Goal: Task Accomplishment & Management: Use online tool/utility

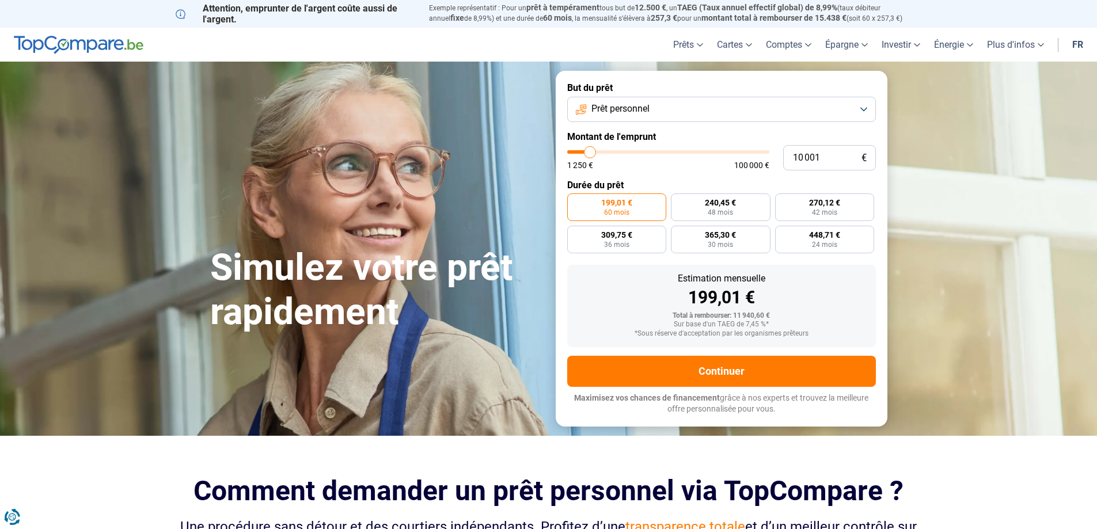
click at [620, 107] on span "Prêt personnel" at bounding box center [621, 109] width 58 height 13
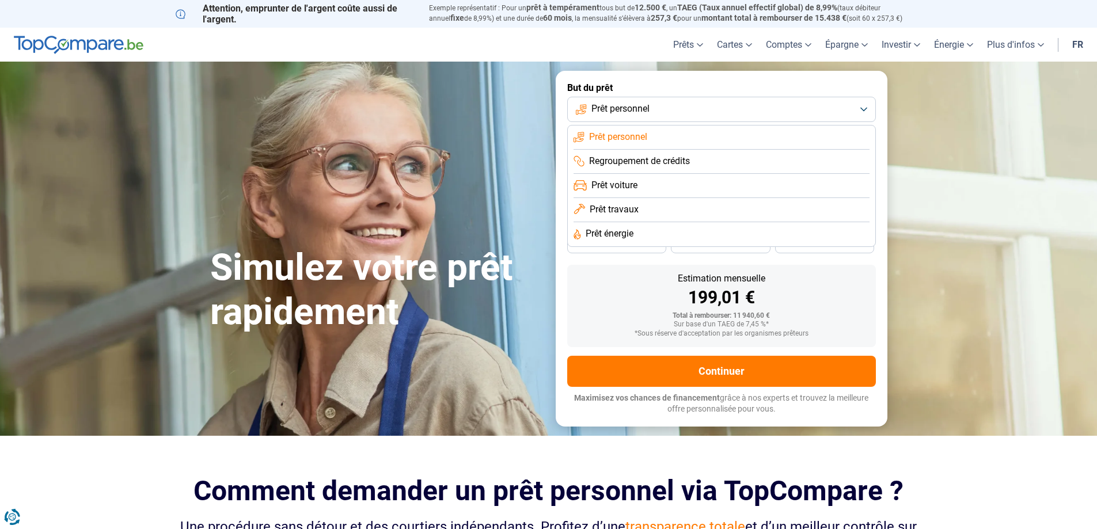
click at [630, 208] on span "Prêt travaux" at bounding box center [614, 209] width 49 height 13
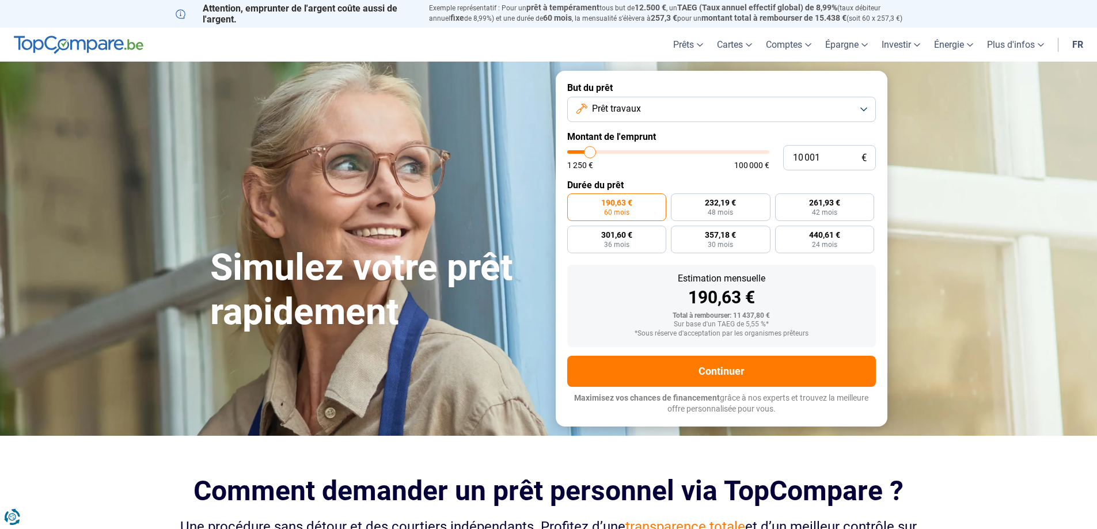
click at [623, 113] on span "Prêt travaux" at bounding box center [616, 109] width 49 height 13
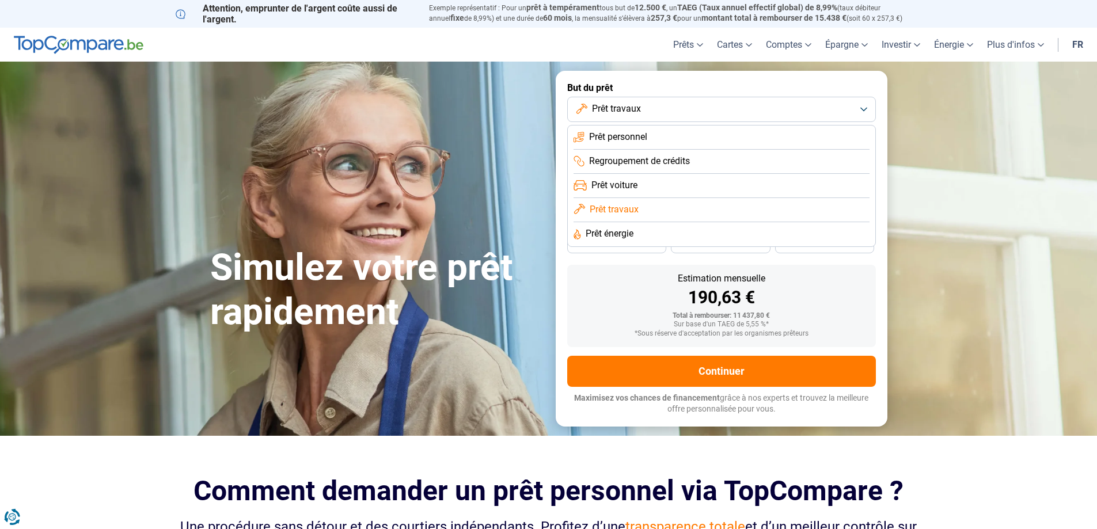
click at [621, 233] on span "Prêt énergie" at bounding box center [610, 234] width 48 height 13
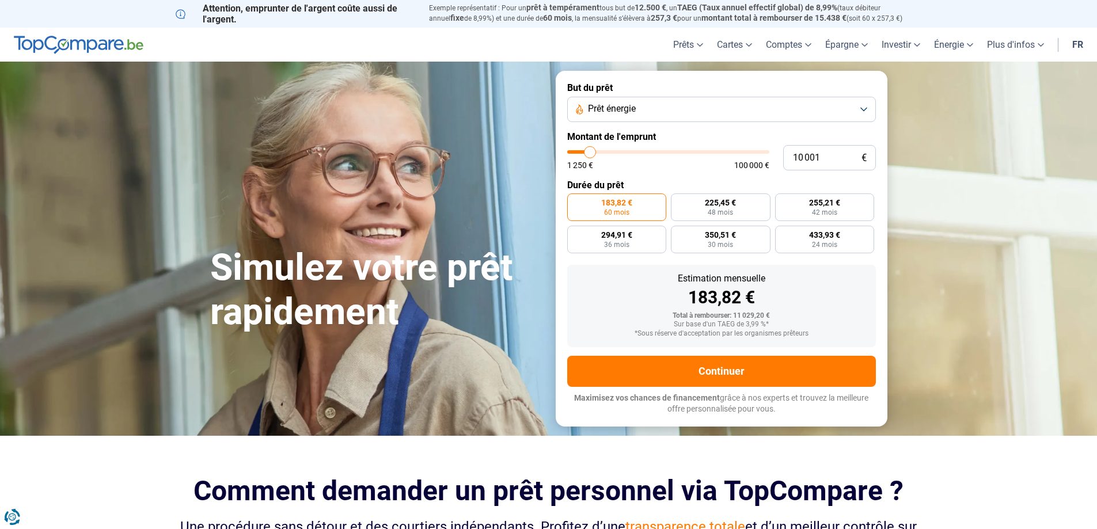
type input "9 500"
type input "9500"
type input "9 750"
type input "9750"
type input "10 000"
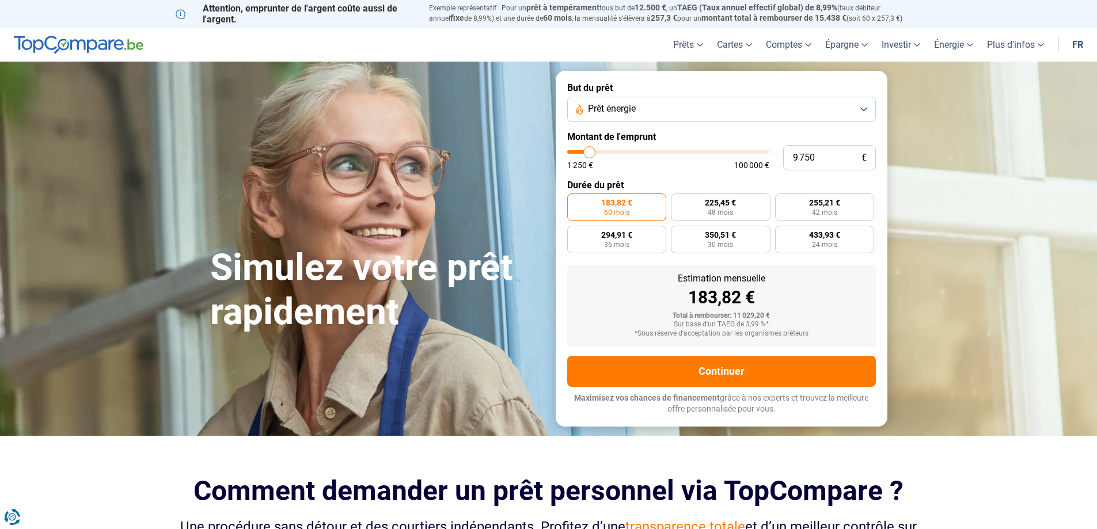
type input "10000"
type input "10 500"
type input "10500"
type input "11 250"
type input "11250"
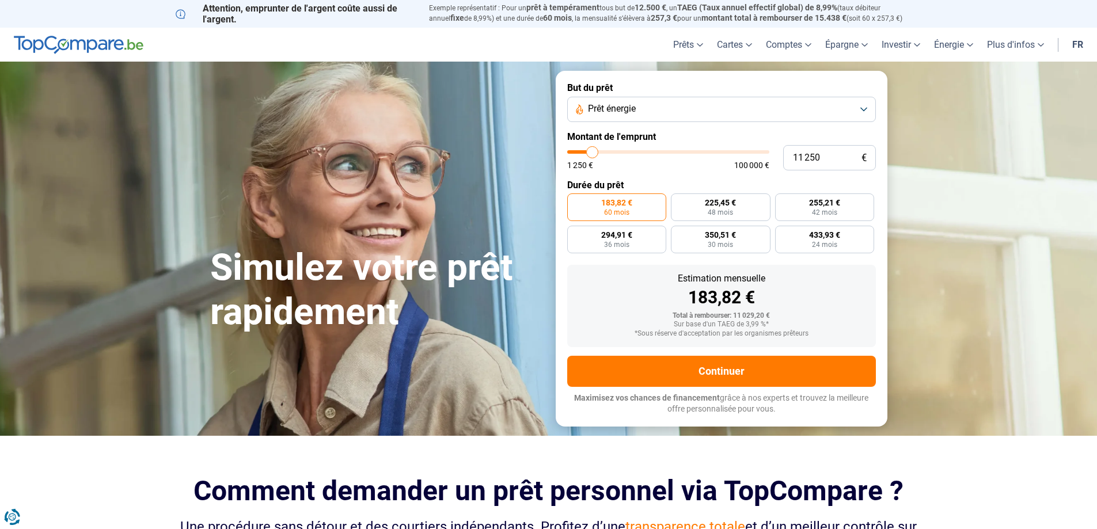
type input "12 500"
type input "12500"
type input "12 750"
type input "12750"
type input "13 250"
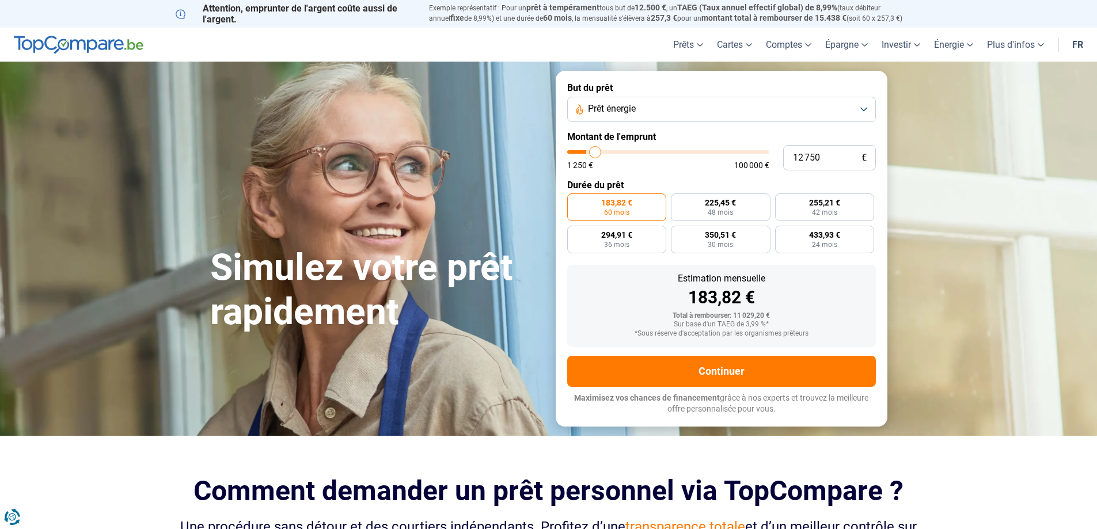
type input "13250"
type input "14 500"
type input "14500"
type input "15 000"
type input "15000"
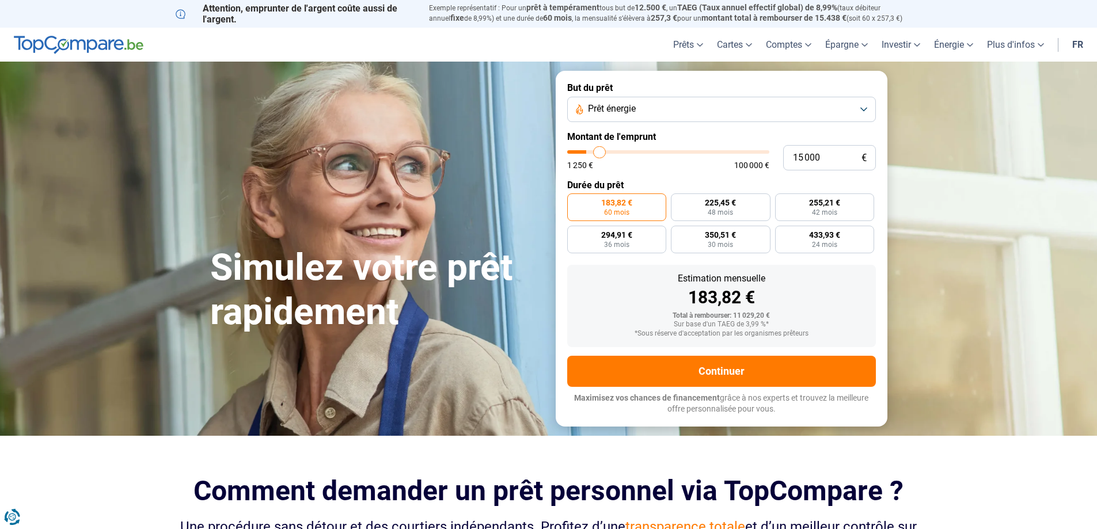
type input "15 750"
type input "15750"
type input "17 000"
type input "17000"
type input "17 750"
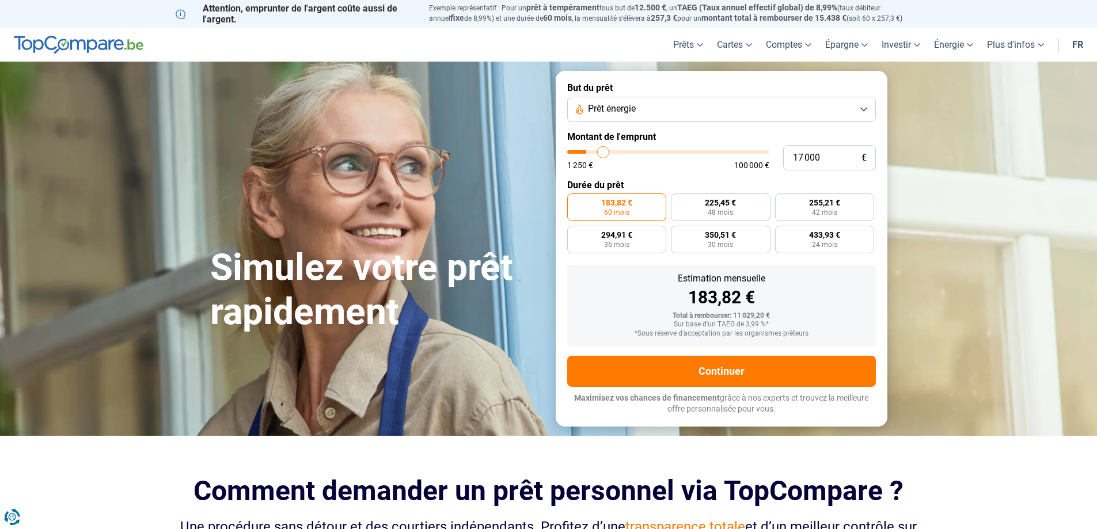
type input "17750"
type input "18 000"
type input "18000"
type input "18 750"
type input "18750"
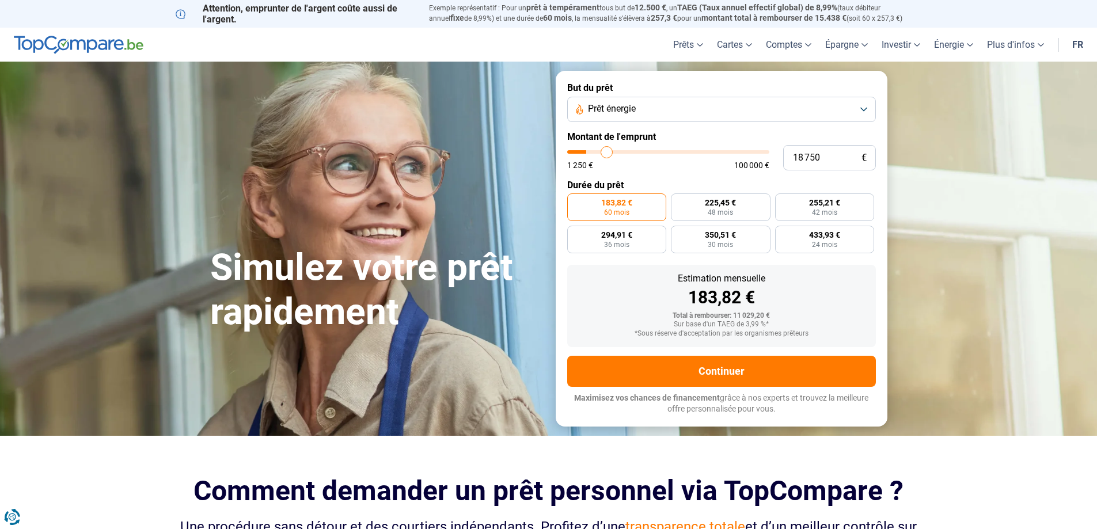
type input "19 000"
type input "19000"
type input "20 000"
type input "20000"
type input "20 750"
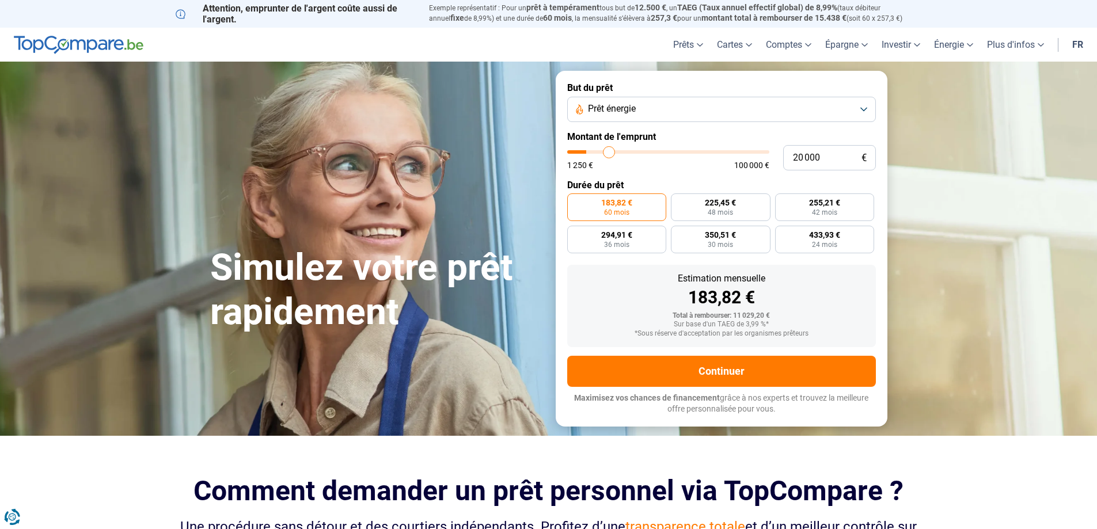
type input "20750"
type input "21 500"
type input "21500"
type input "21 750"
type input "21750"
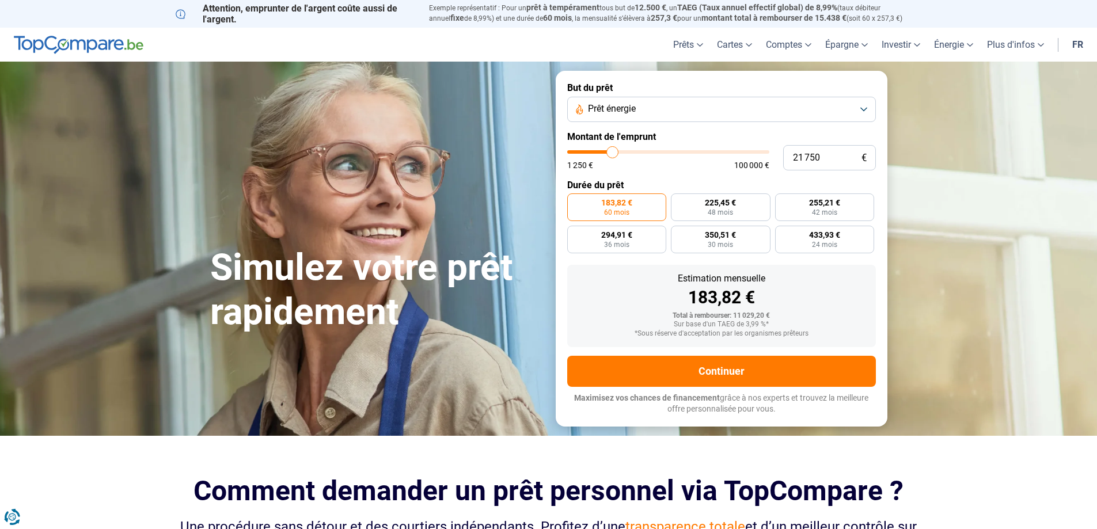
type input "22 000"
type input "22000"
type input "22 250"
type input "22250"
type input "22 750"
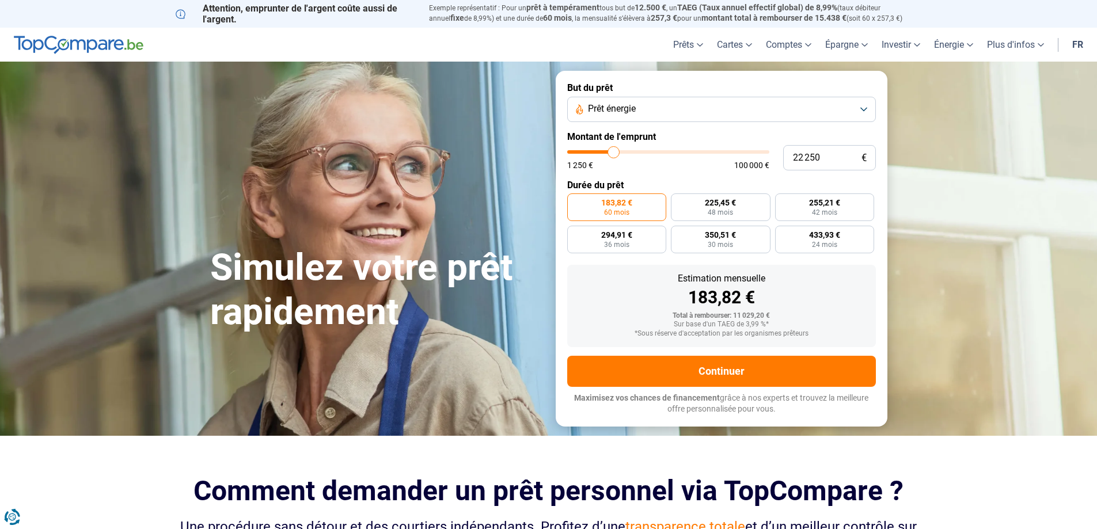
type input "22750"
type input "23 000"
type input "23000"
type input "23 250"
type input "23250"
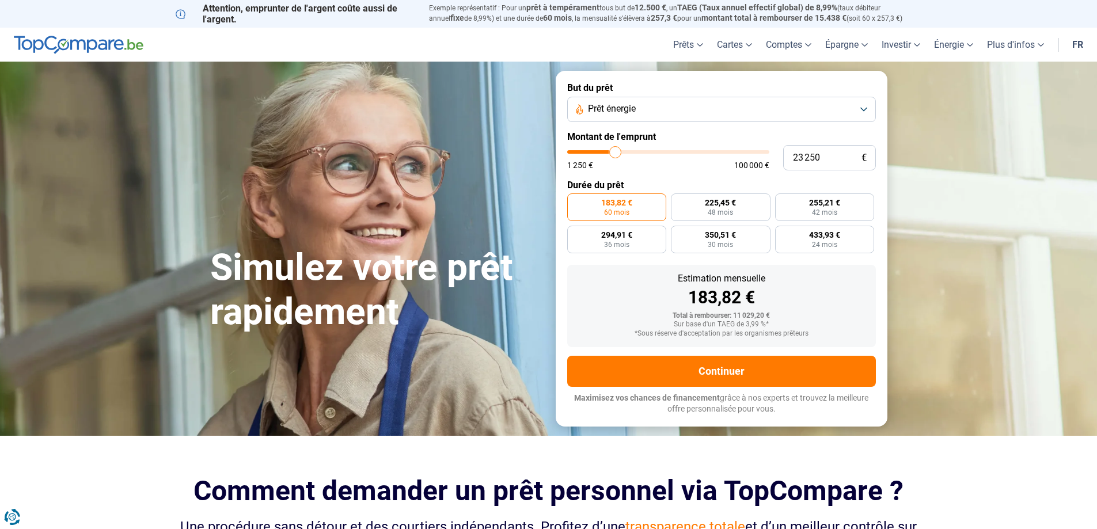
type input "23 500"
type input "23500"
type input "23 750"
type input "23750"
type input "24 250"
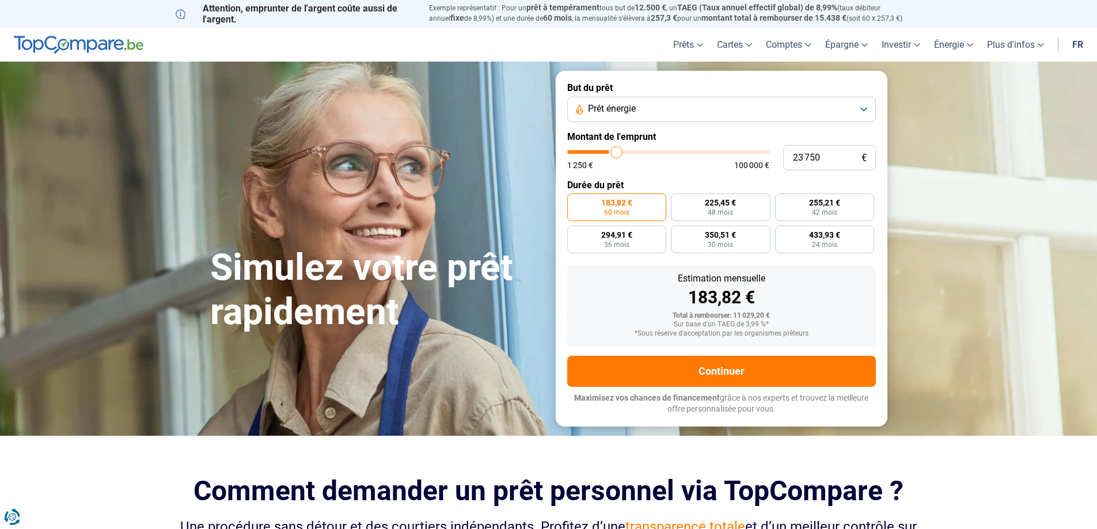
type input "24250"
type input "24 500"
type input "24500"
type input "24 750"
type input "24750"
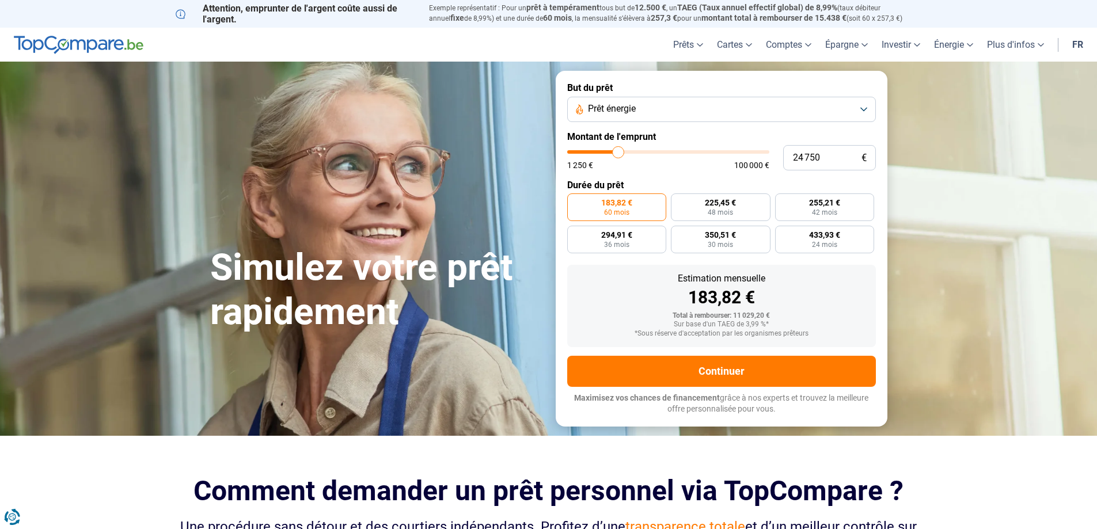
type input "25 000"
type input "25000"
type input "25 250"
type input "25250"
type input "25 750"
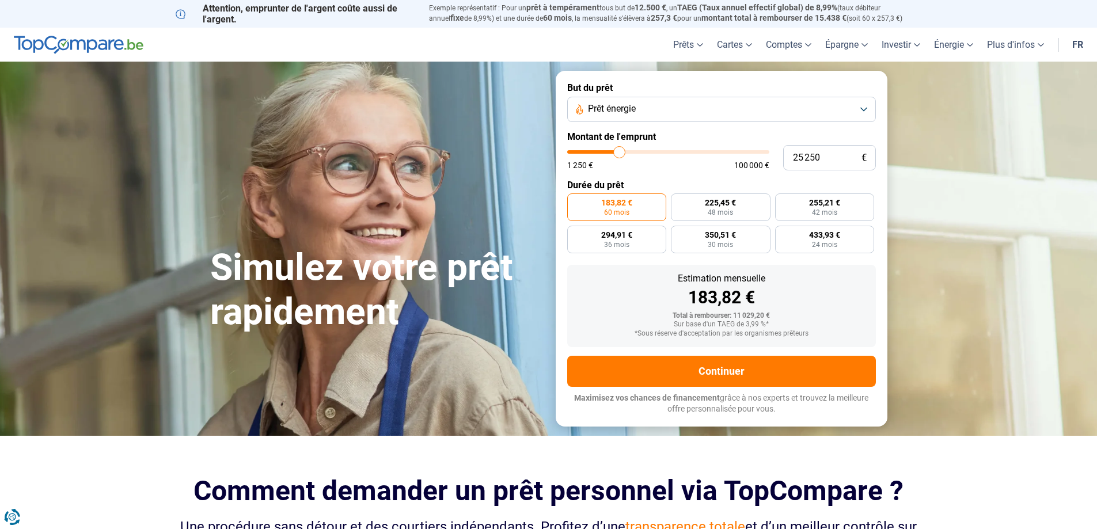
type input "25750"
type input "26 250"
type input "26250"
type input "26 500"
type input "26500"
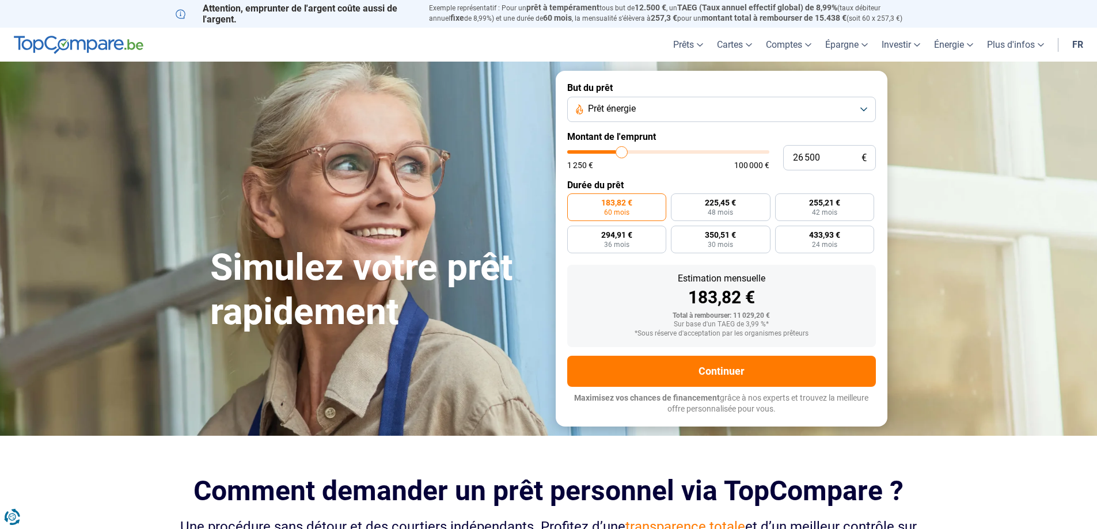
type input "26 750"
type input "26750"
type input "27 500"
type input "27500"
type input "28 000"
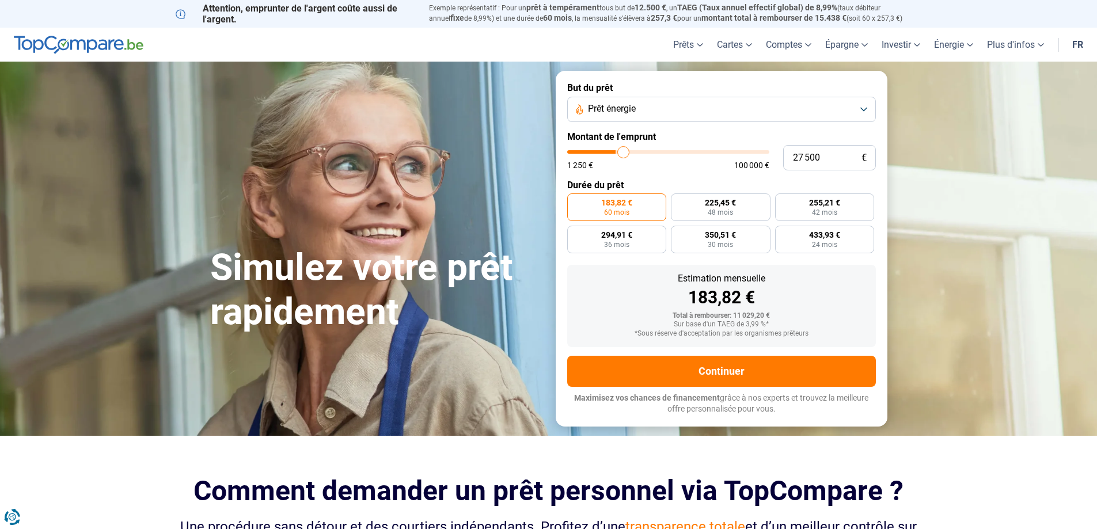
type input "28000"
type input "28 250"
type input "28250"
type input "28 750"
type input "28750"
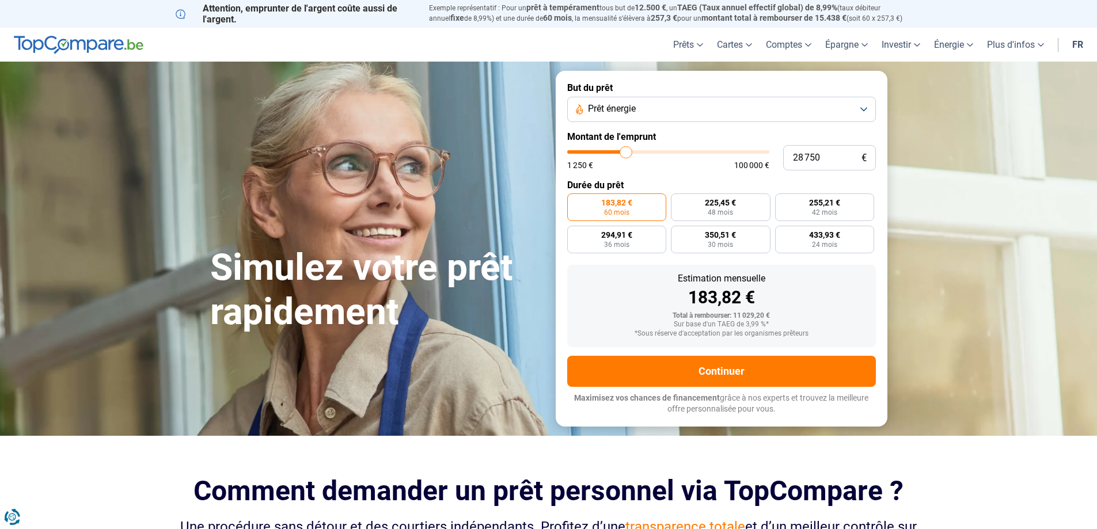
type input "29 000"
type input "29000"
type input "29 500"
drag, startPoint x: 589, startPoint y: 149, endPoint x: 628, endPoint y: 147, distance: 39.2
type input "29500"
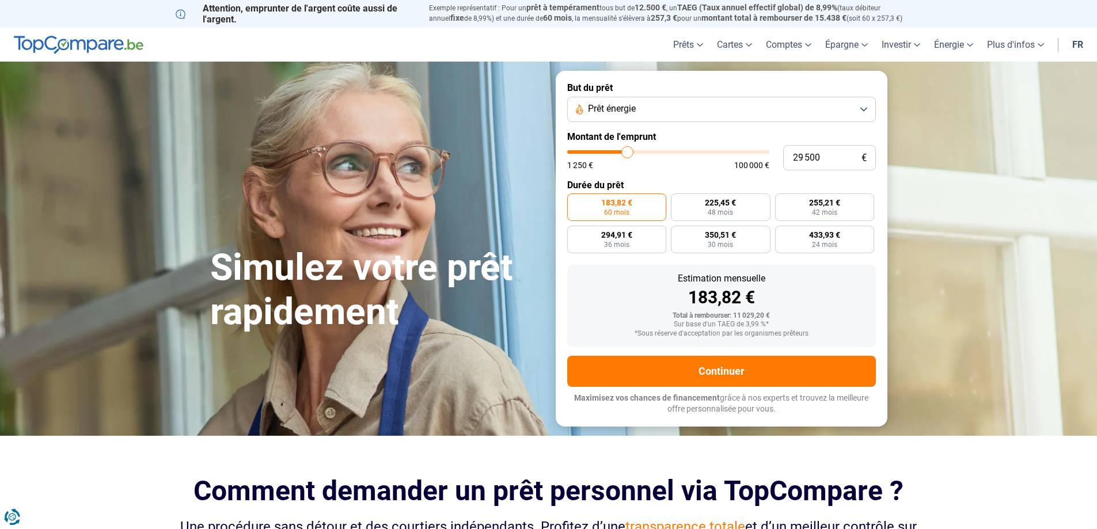
click at [628, 150] on input "range" at bounding box center [668, 151] width 202 height 3
radio input "false"
type input "29 750"
type input "29750"
type input "30 250"
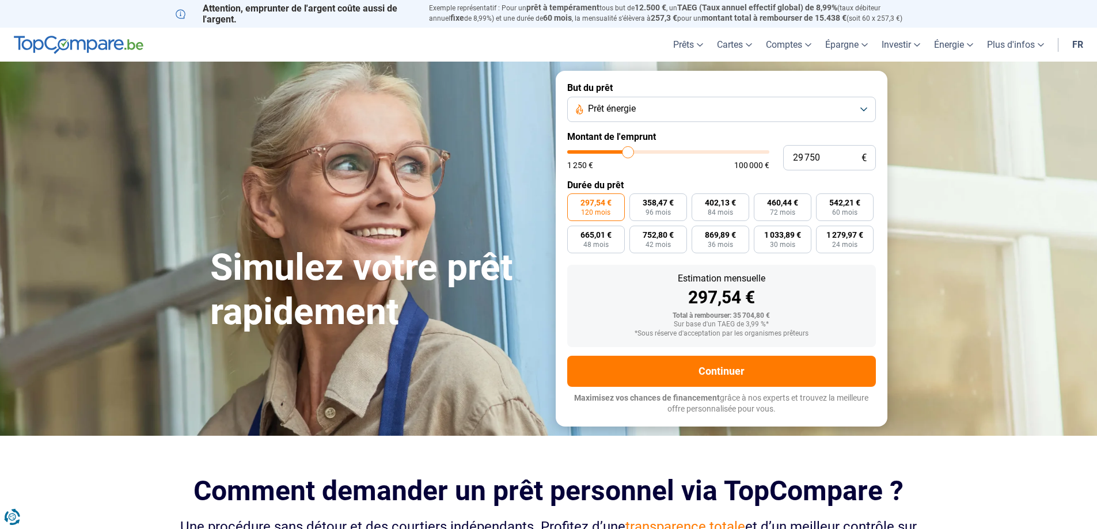
type input "30250"
type input "30 750"
type input "30750"
type input "30 500"
type input "30500"
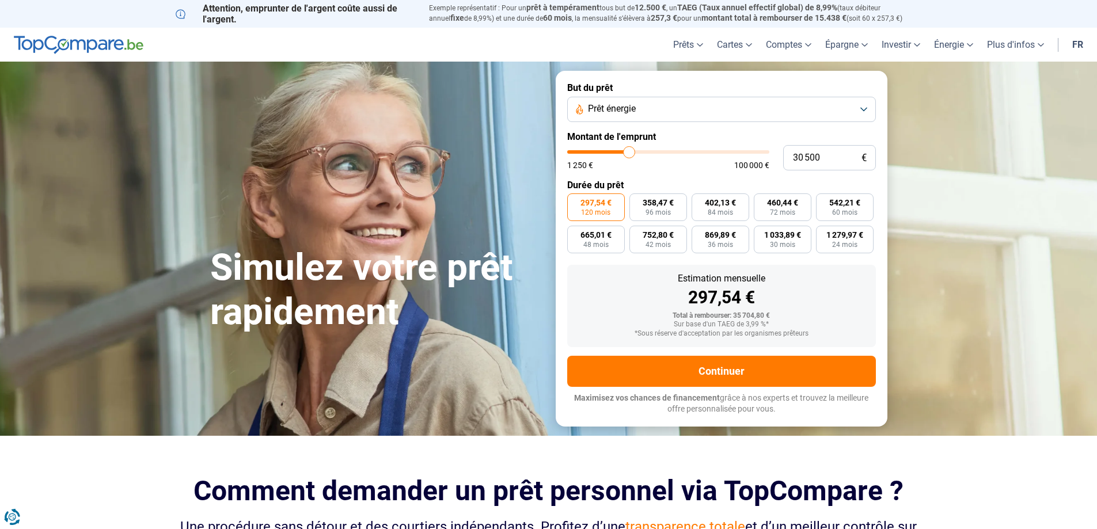
type input "30 250"
type input "30250"
type input "29 750"
type input "29750"
type input "29 500"
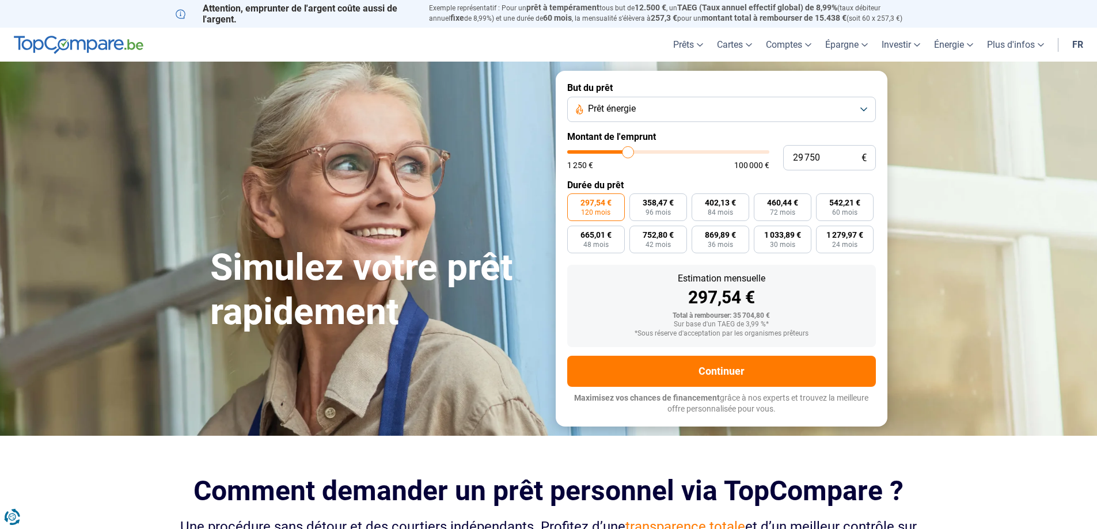
type input "29500"
click at [628, 154] on input "range" at bounding box center [668, 151] width 202 height 3
drag, startPoint x: 832, startPoint y: 155, endPoint x: 772, endPoint y: 156, distance: 59.3
click at [775, 154] on div "29 500 € 1 250 € 100 000 €" at bounding box center [721, 157] width 309 height 25
type input "3"
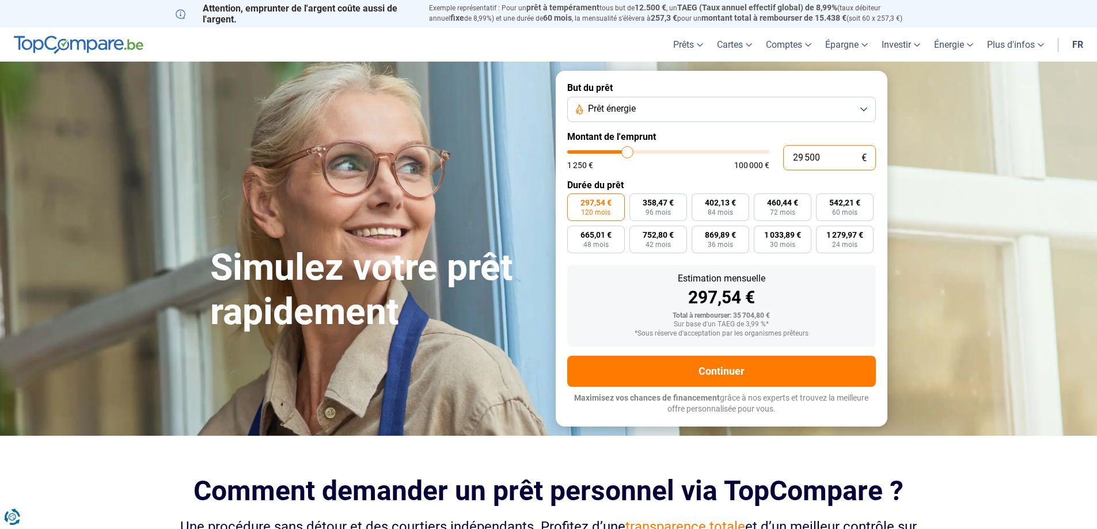
type input "1250"
type input "30"
type input "1250"
type input "300"
type input "1250"
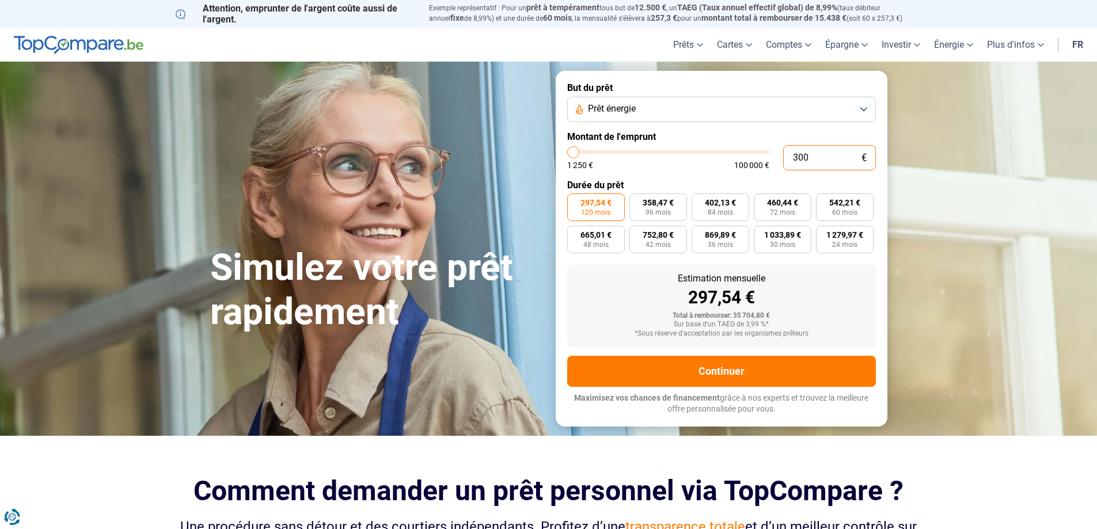
type input "3 000"
type input "3000"
type input "30 000"
type input "30000"
type input "30 000"
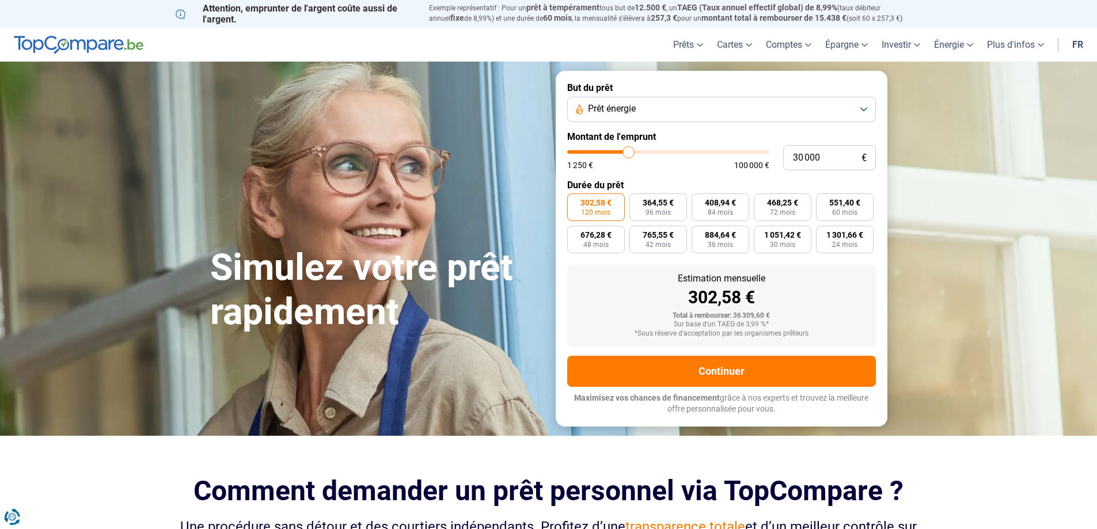
click at [764, 174] on form "But du prêt Prêt énergie Montant de l'emprunt 30 000 € 1 250 € 100 000 € Durée …" at bounding box center [722, 248] width 332 height 355
click at [634, 102] on button "Prêt énergie" at bounding box center [721, 109] width 309 height 25
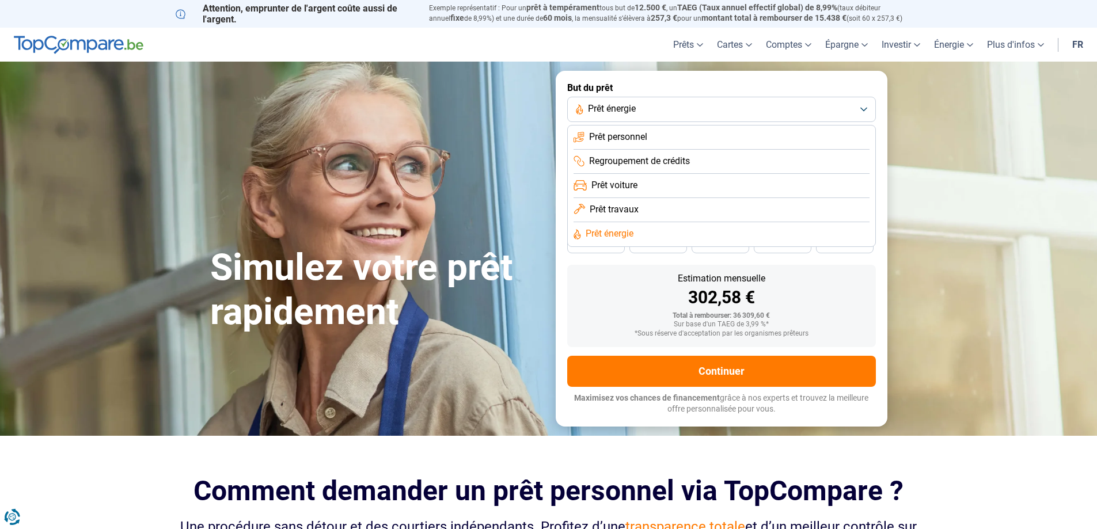
click at [623, 203] on span "Prêt travaux" at bounding box center [614, 209] width 49 height 13
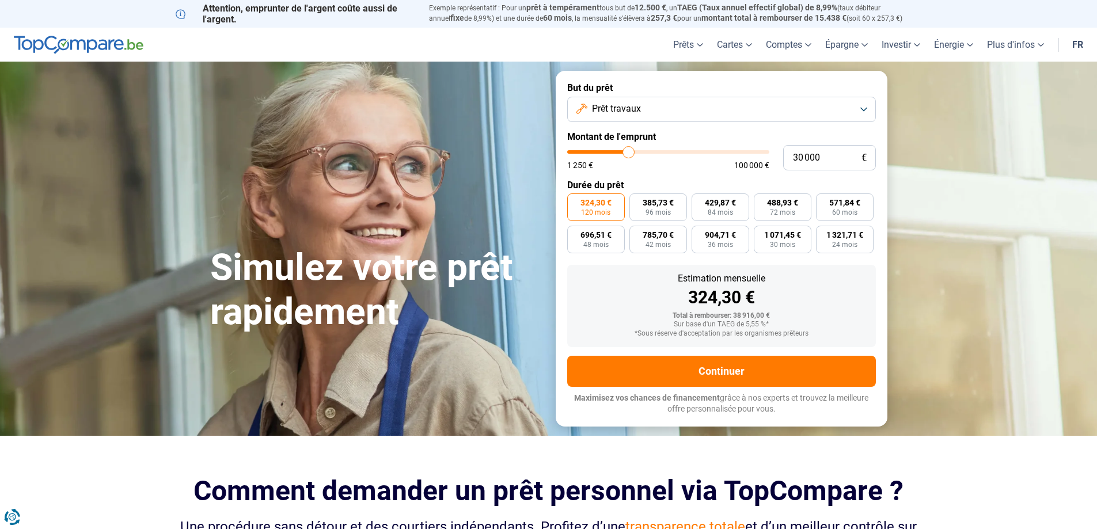
click at [636, 107] on span "Prêt travaux" at bounding box center [616, 109] width 49 height 13
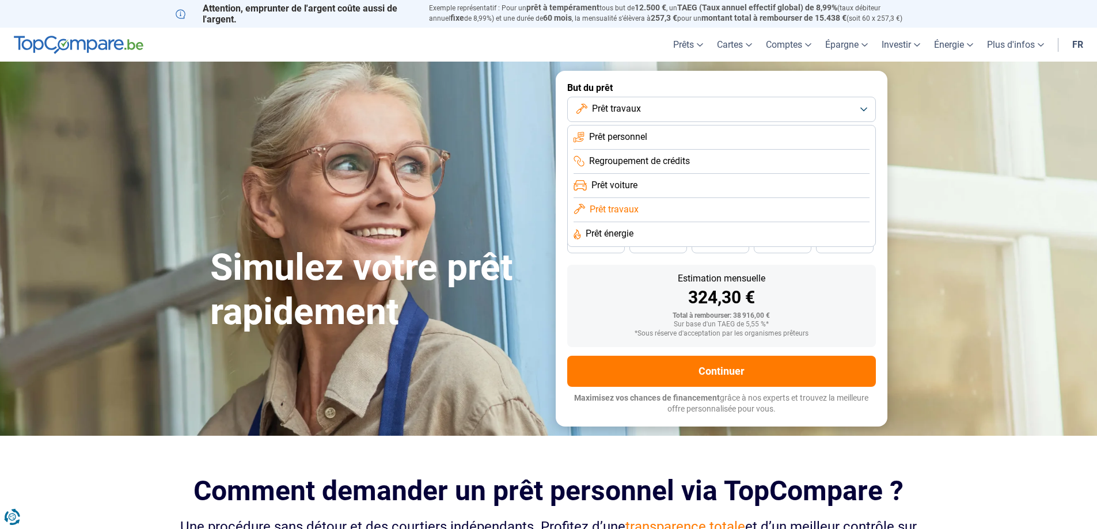
click at [616, 132] on span "Prêt personnel" at bounding box center [618, 137] width 58 height 13
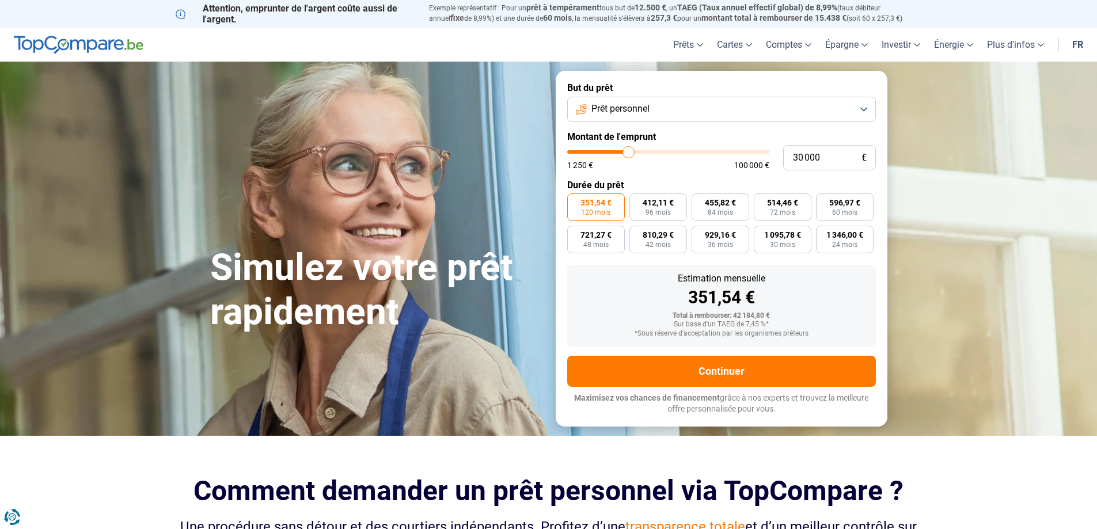
click at [618, 111] on span "Prêt personnel" at bounding box center [621, 109] width 58 height 13
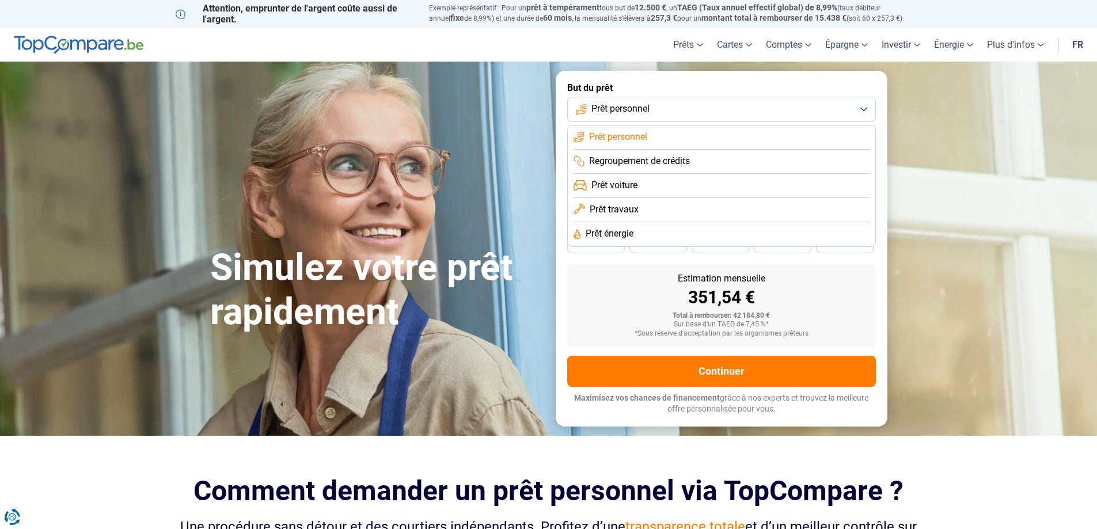
click at [612, 160] on span "Regroupement de crédits" at bounding box center [639, 161] width 101 height 13
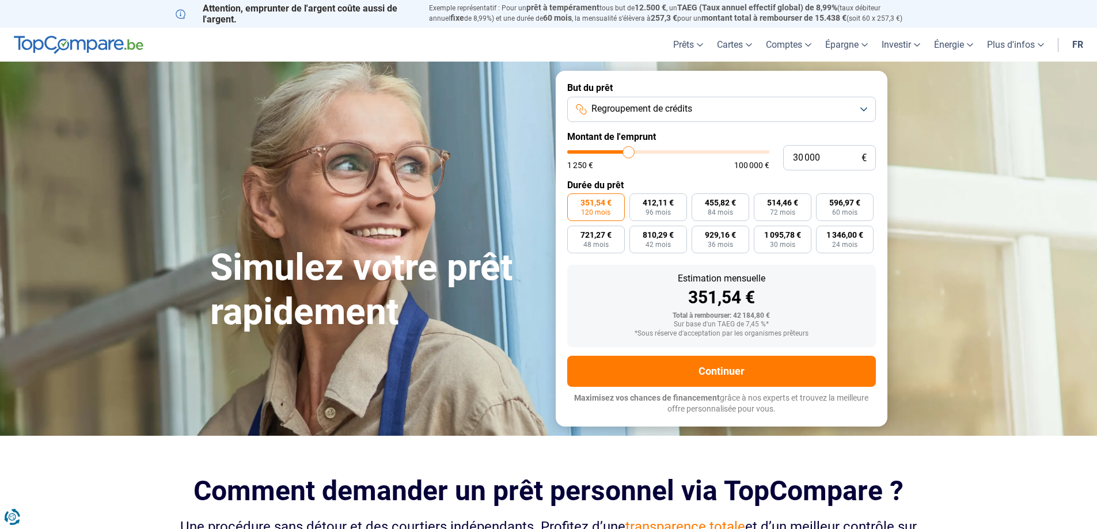
click at [616, 108] on span "Regroupement de crédits" at bounding box center [642, 109] width 101 height 13
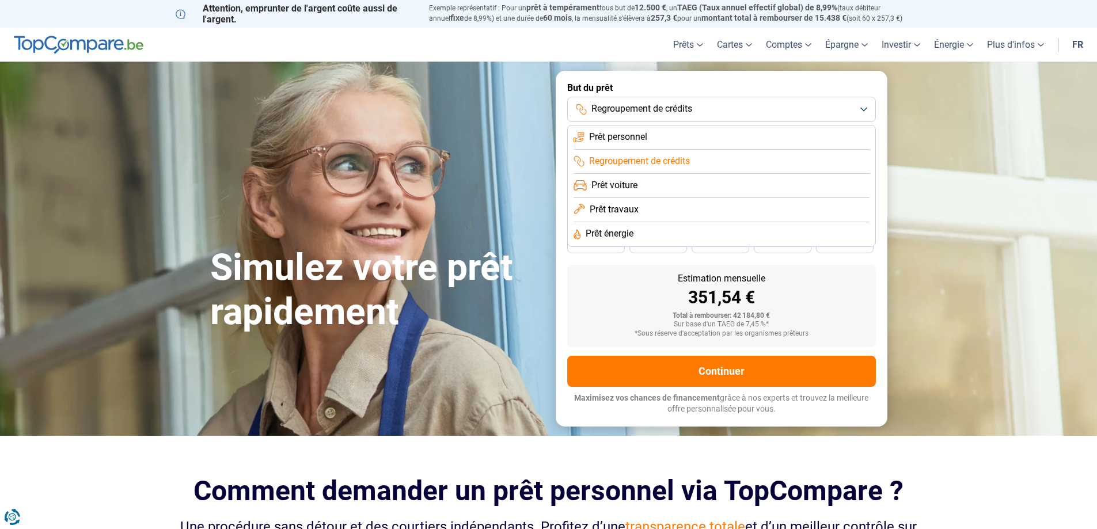
click at [610, 180] on span "Prêt voiture" at bounding box center [615, 185] width 46 height 13
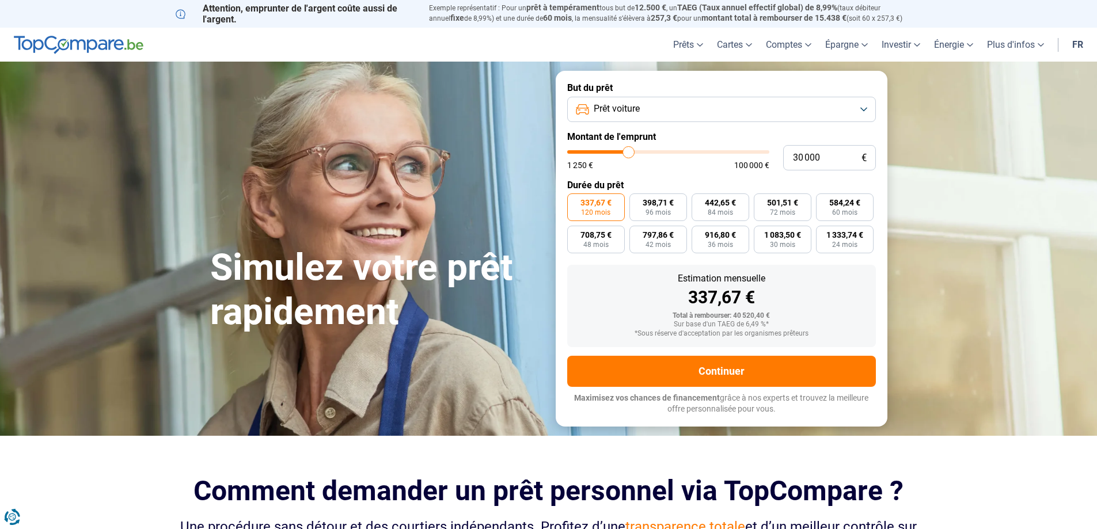
click at [617, 112] on span "Prêt voiture" at bounding box center [617, 109] width 46 height 13
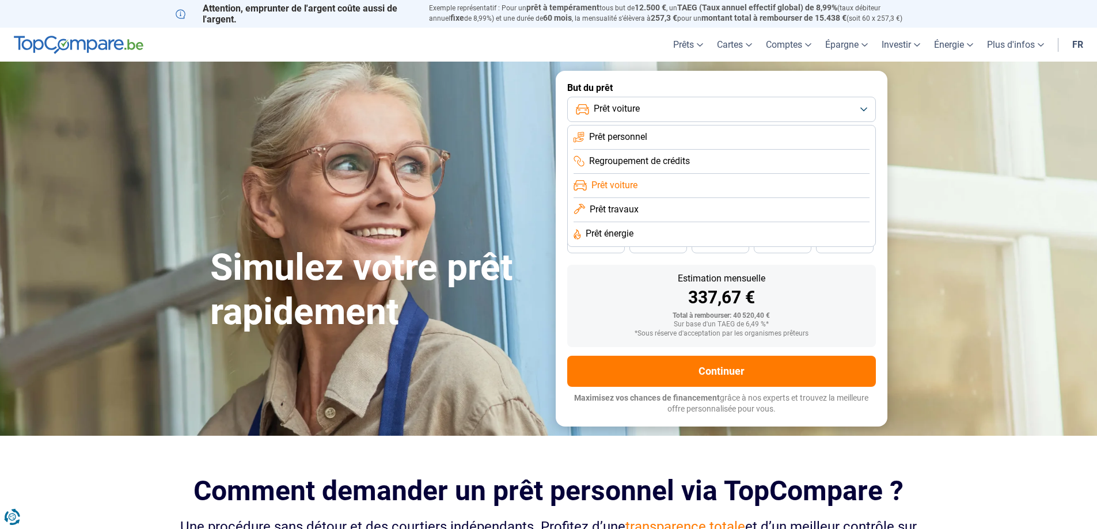
click at [608, 207] on span "Prêt travaux" at bounding box center [614, 209] width 49 height 13
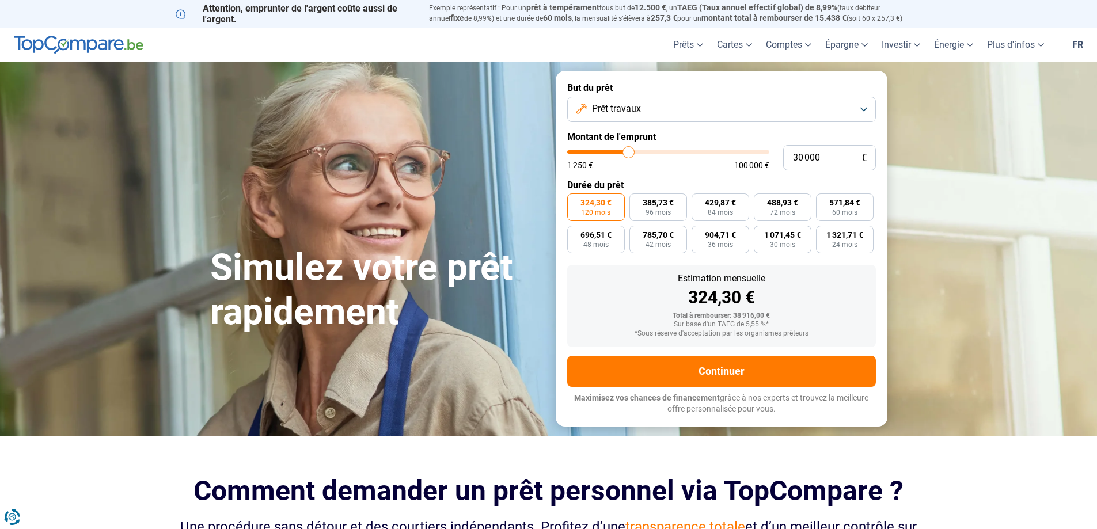
click at [624, 111] on span "Prêt travaux" at bounding box center [616, 109] width 49 height 13
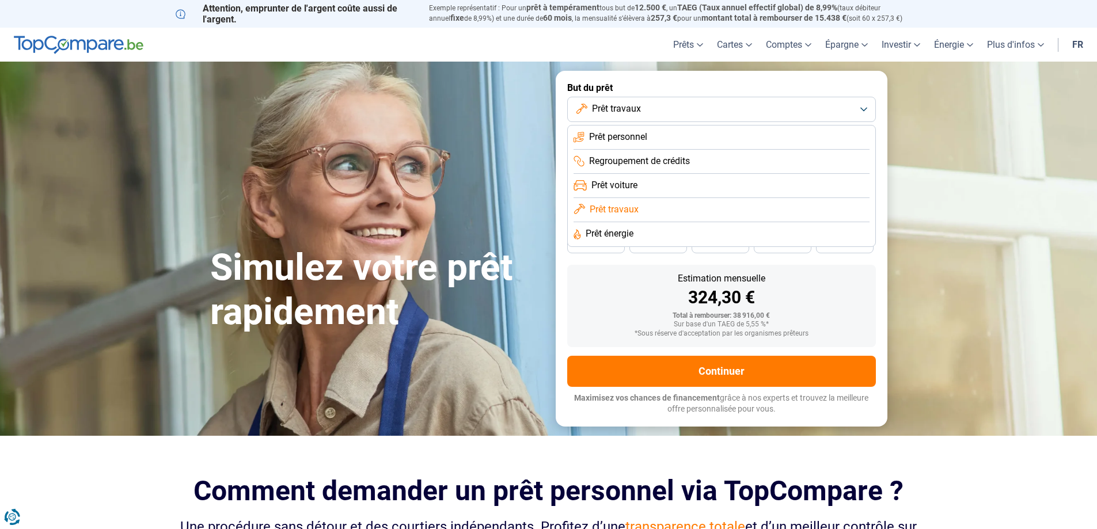
click at [608, 231] on span "Prêt énergie" at bounding box center [610, 234] width 48 height 13
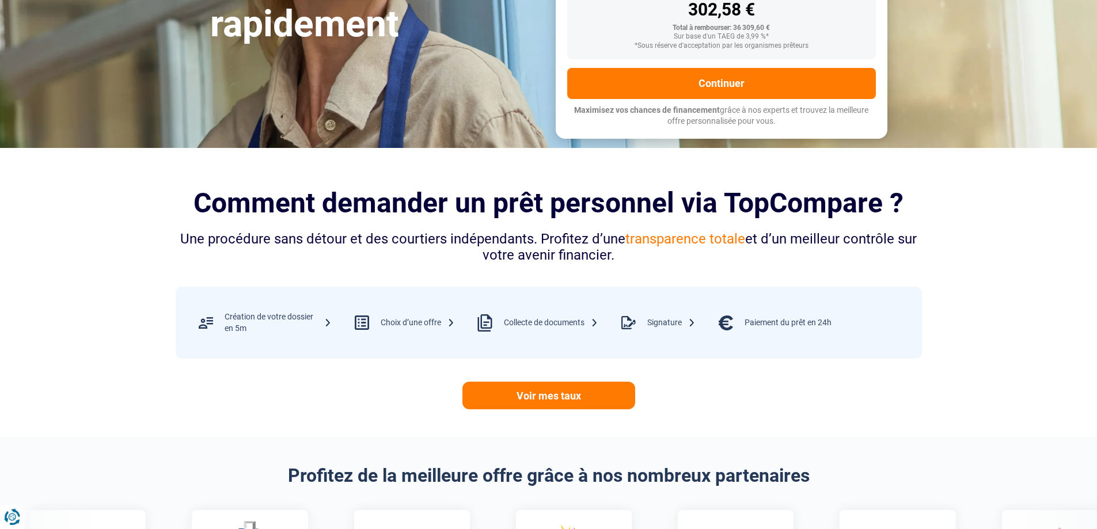
scroll to position [346, 0]
